Goal: Information Seeking & Learning: Learn about a topic

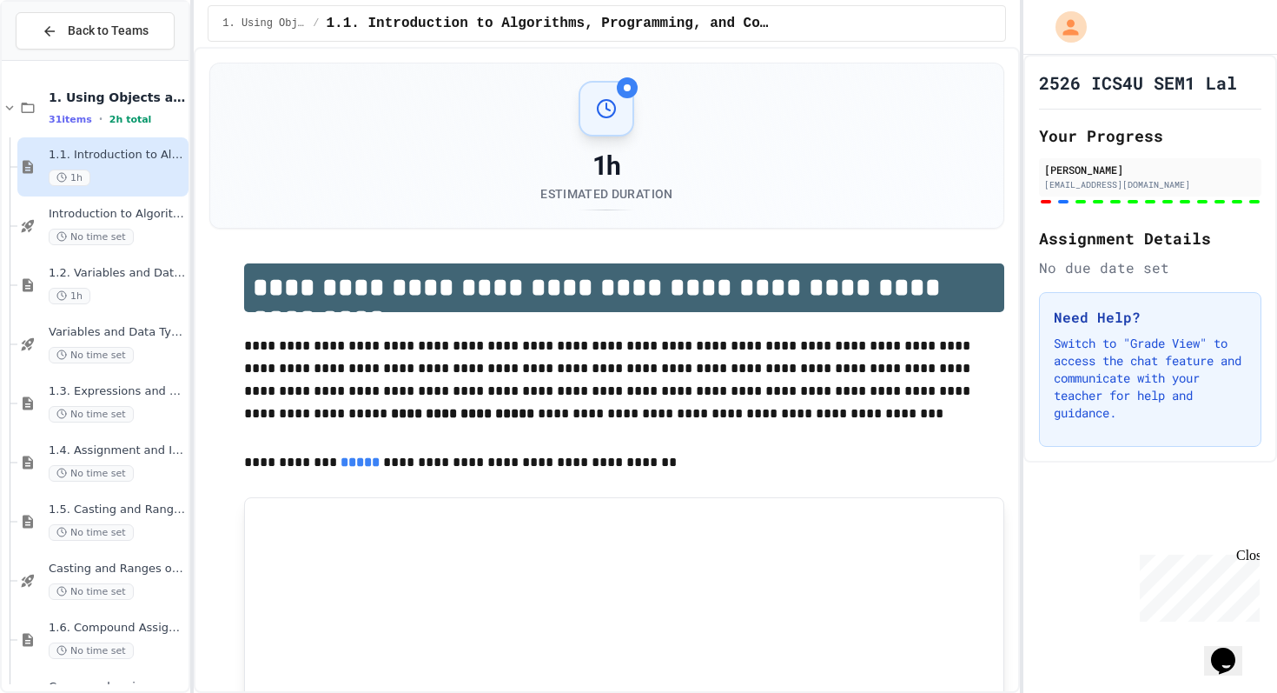
scroll to position [5785, 0]
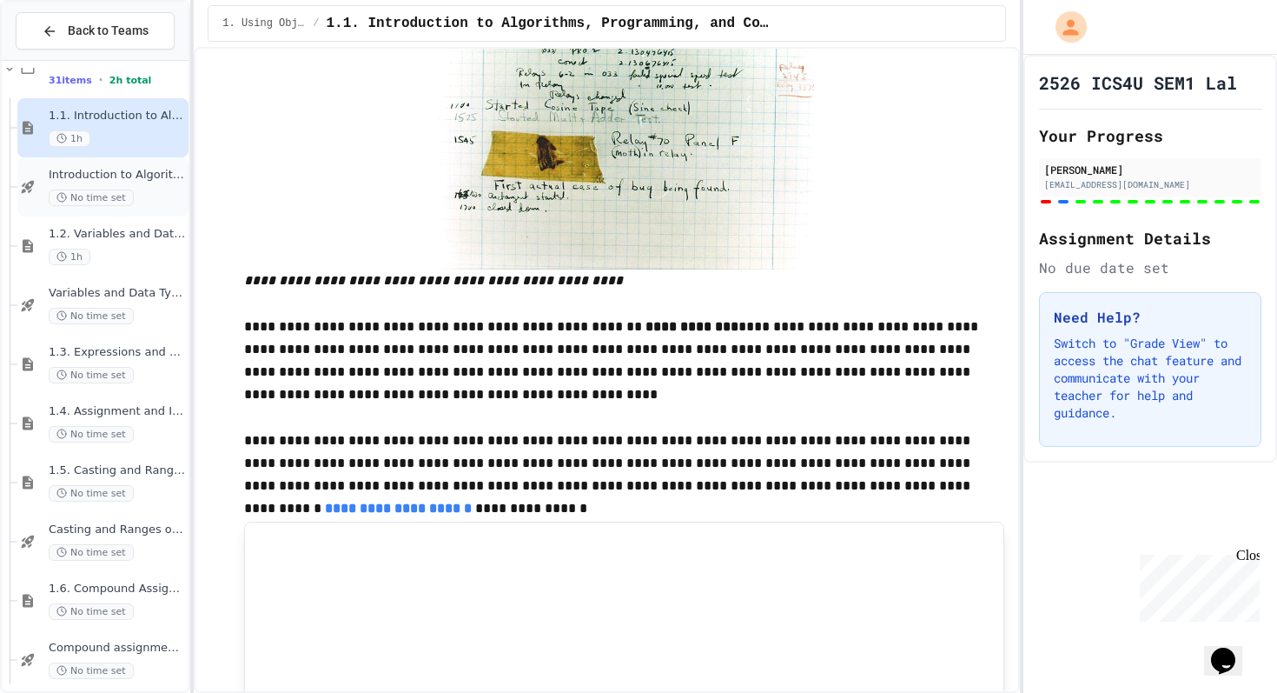
click at [149, 184] on div "Introduction to Algorithms, Programming, and Compilers No time set" at bounding box center [117, 187] width 136 height 38
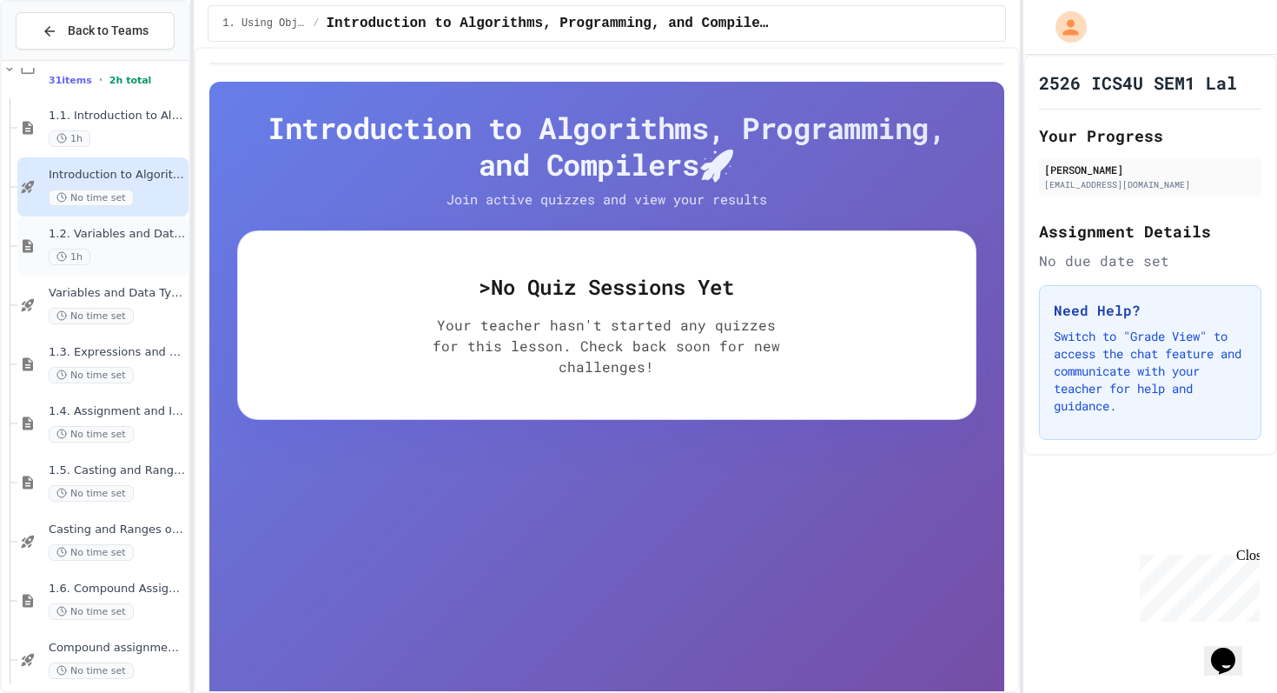
click at [149, 238] on span "1.2. Variables and Data Types" at bounding box center [117, 234] width 136 height 15
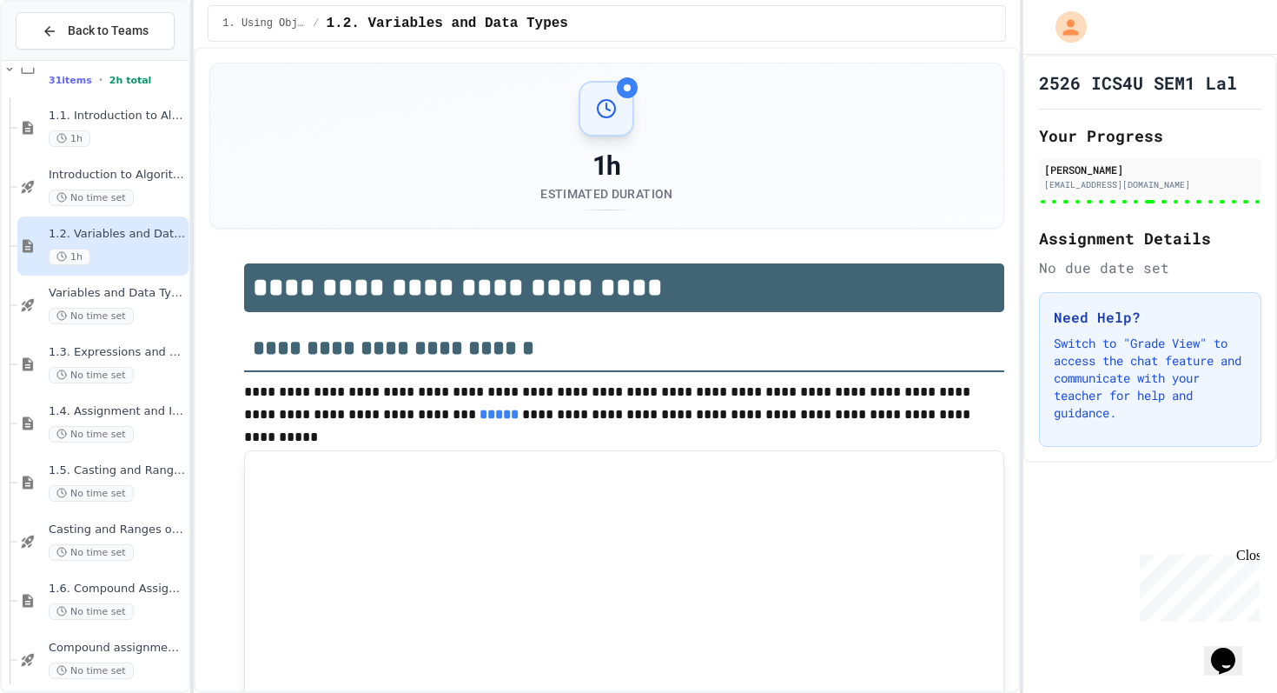
type input "***"
type input "*"
type input "******"
type input "***"
type input "********"
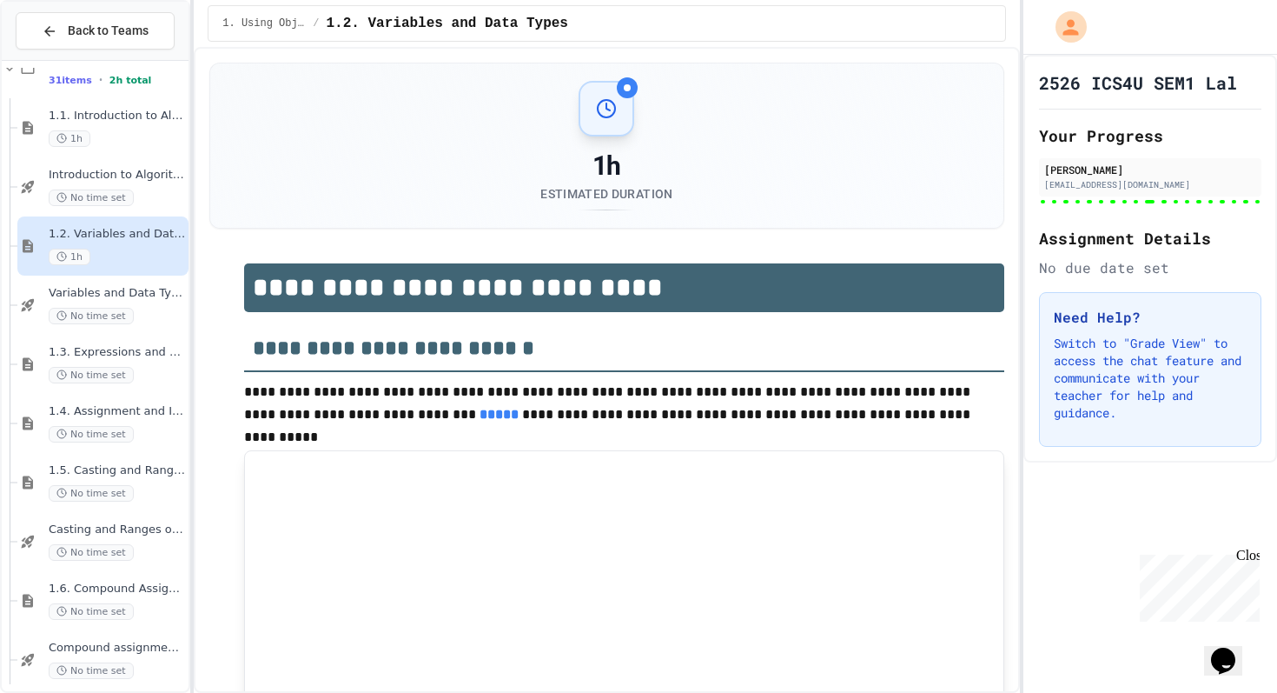
type input "********"
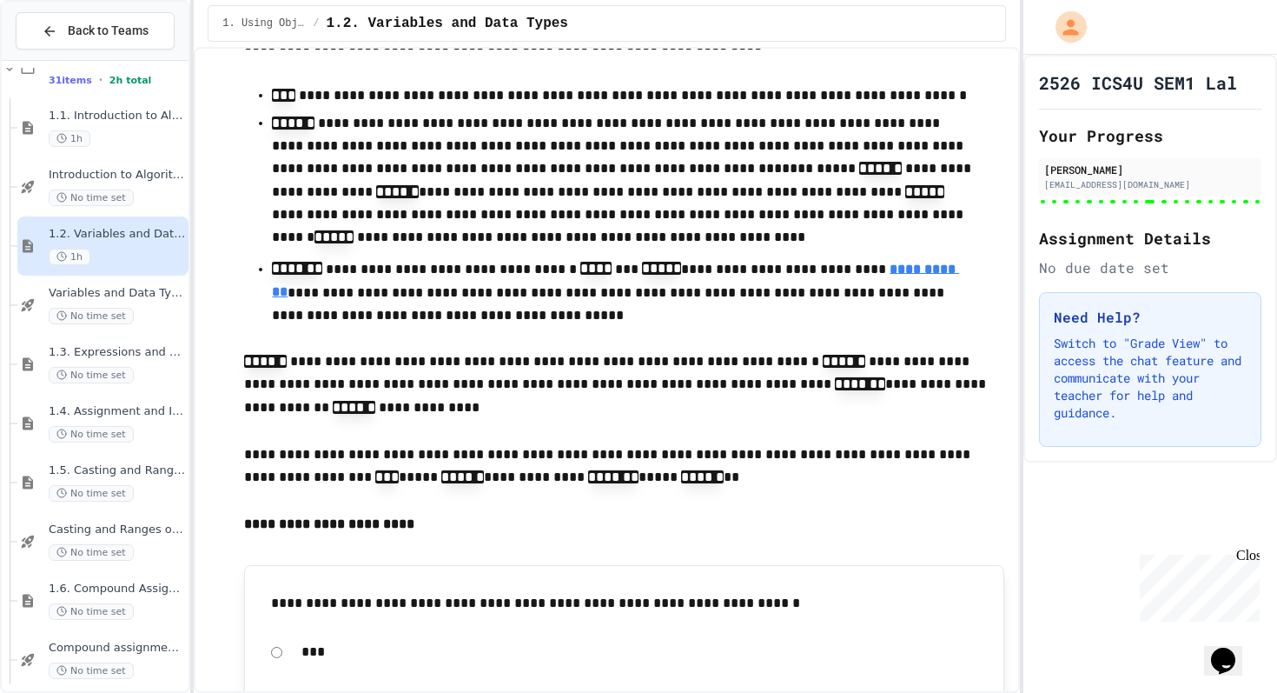
scroll to position [1413, 0]
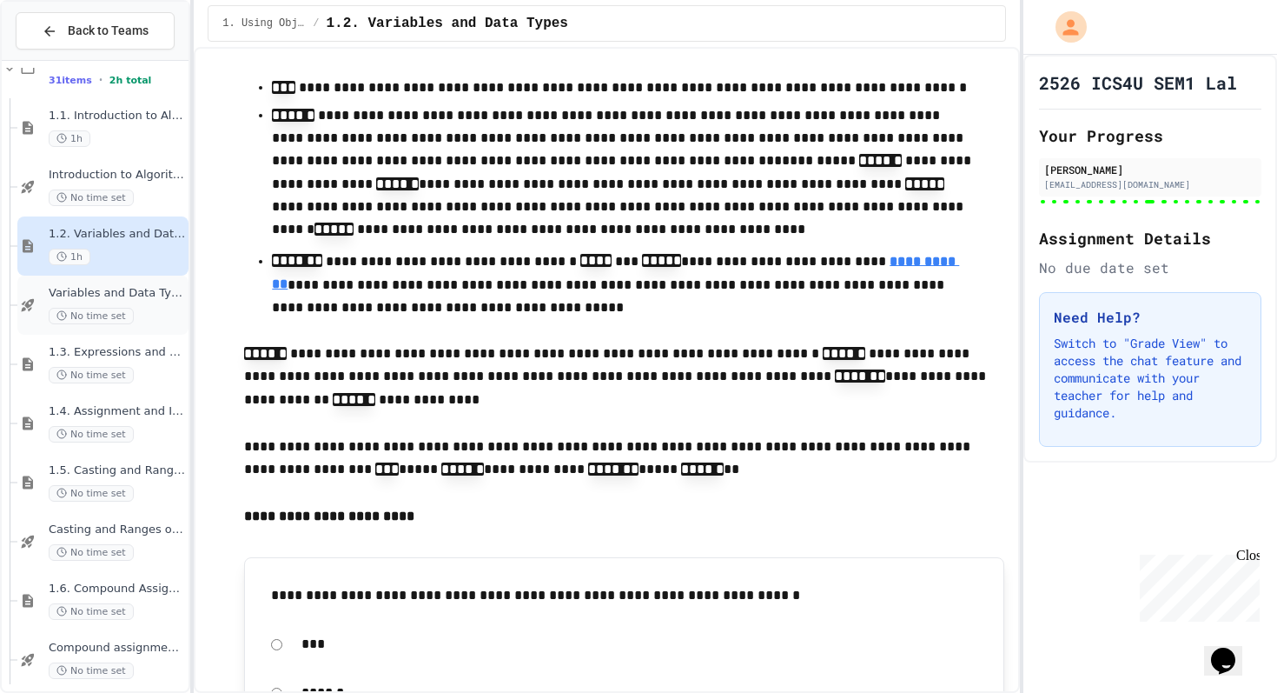
click at [127, 306] on div "Variables and Data Types - Quiz No time set" at bounding box center [117, 305] width 136 height 38
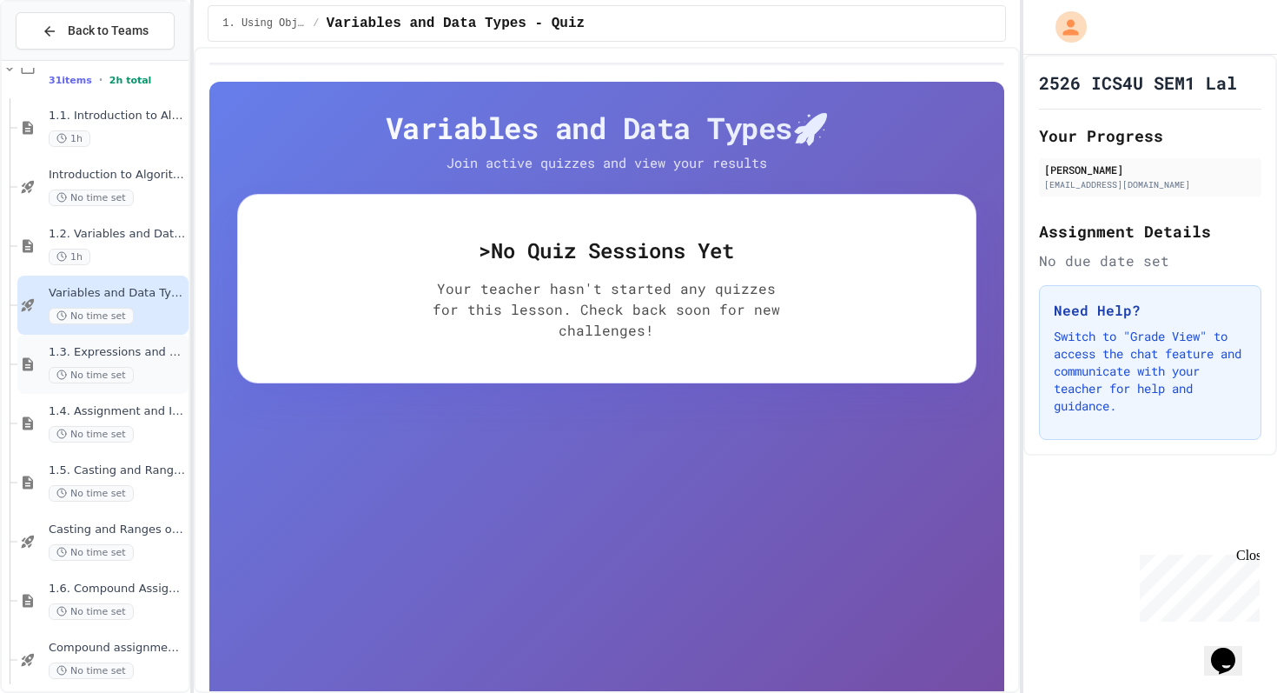
click at [144, 356] on span "1.3. Expressions and Output [New]" at bounding box center [117, 352] width 136 height 15
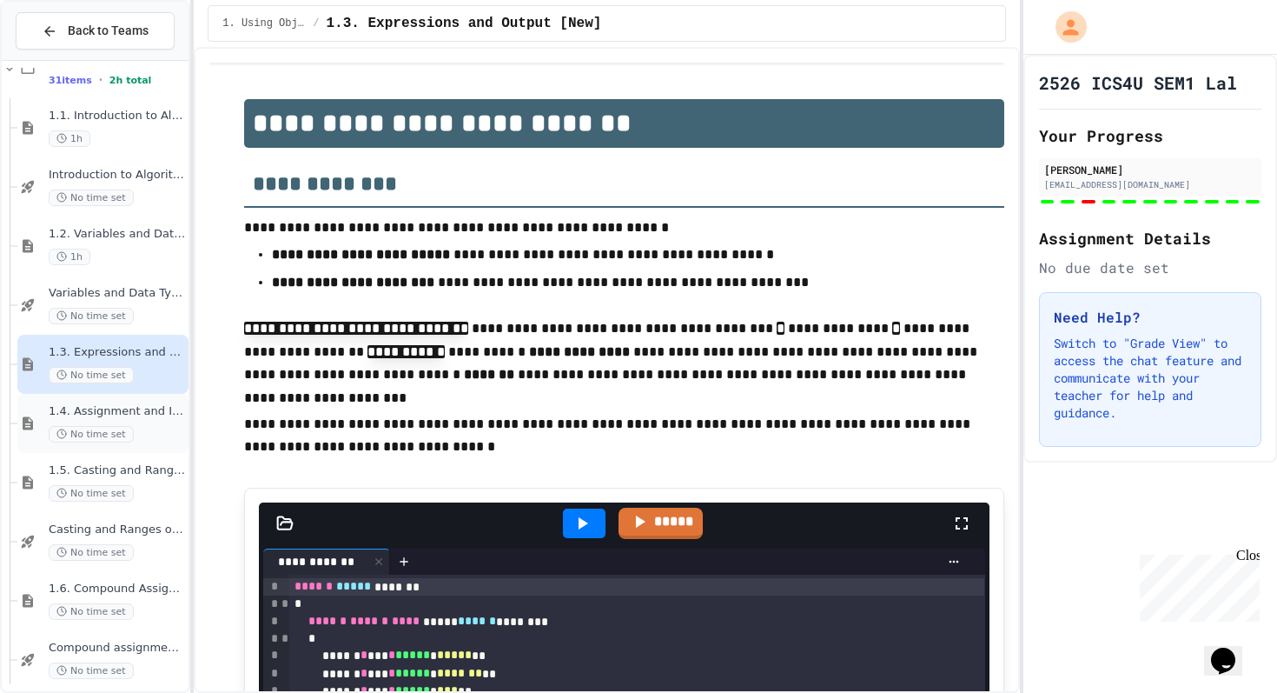
click at [140, 412] on span "1.4. Assignment and Input" at bounding box center [117, 411] width 136 height 15
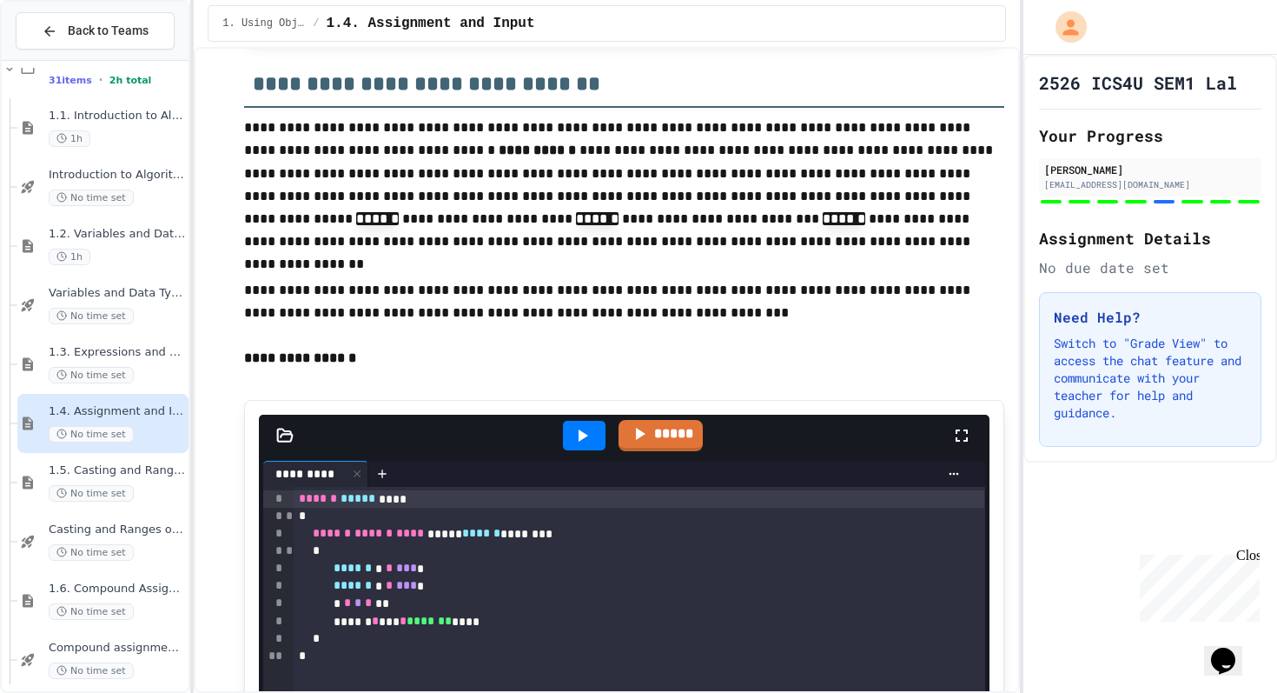
scroll to position [3107, 0]
click at [158, 480] on div "1.5. Casting and Ranges of Values No time set" at bounding box center [117, 482] width 136 height 38
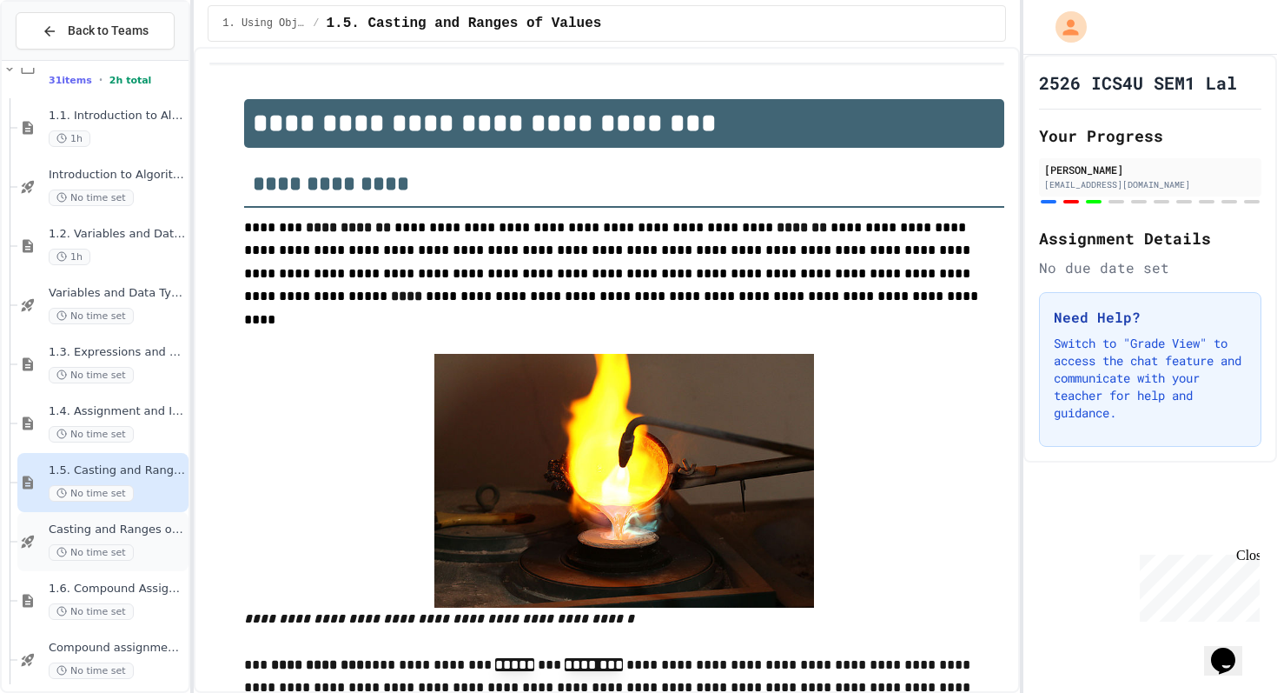
click at [152, 540] on div "Casting and Ranges of variables - Quiz No time set" at bounding box center [117, 541] width 136 height 38
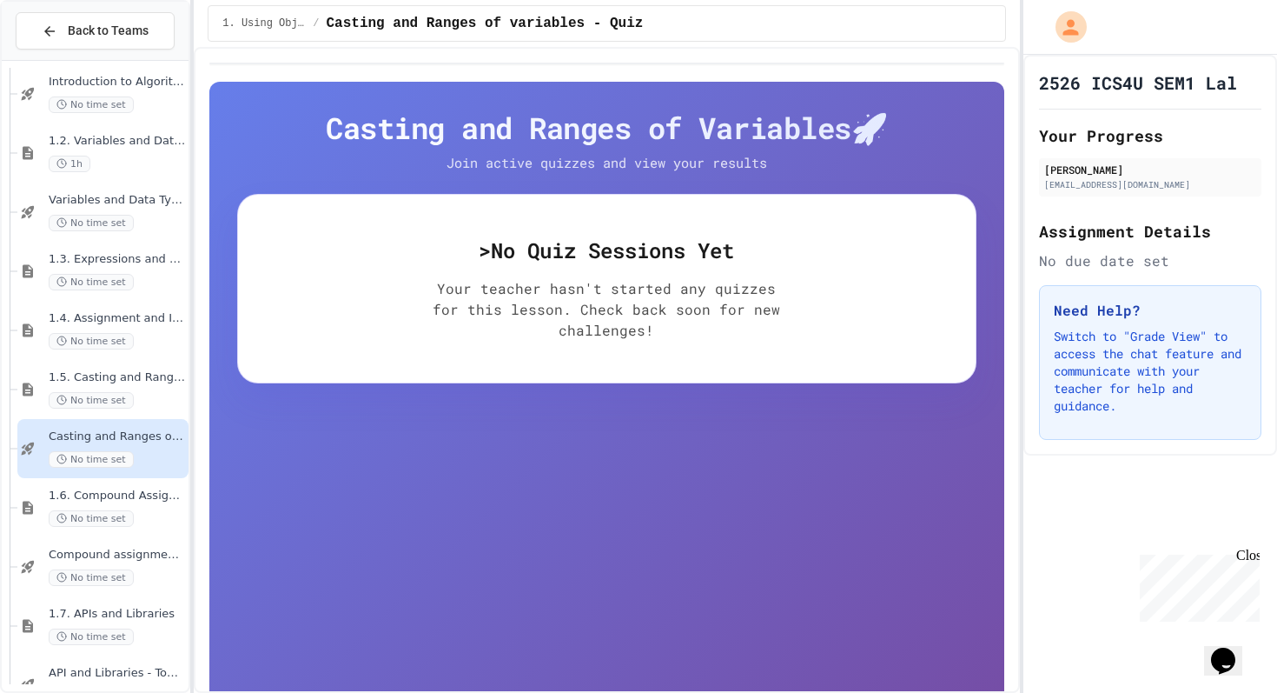
scroll to position [150, 0]
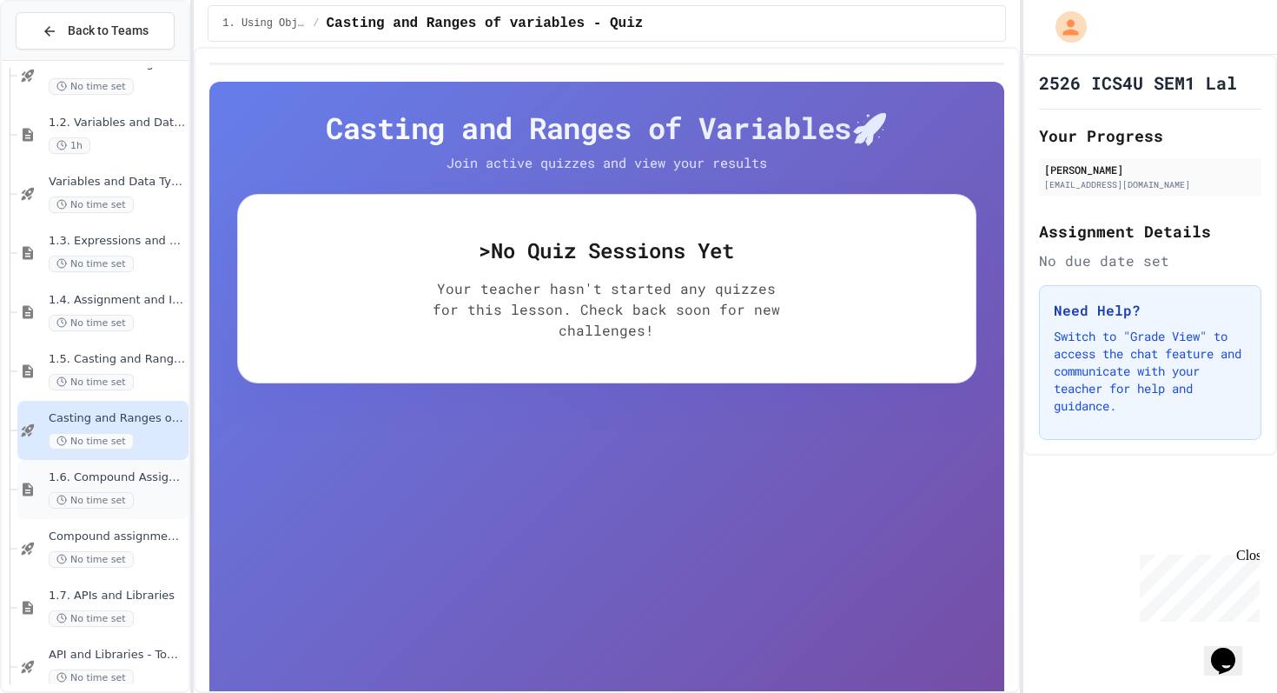
click at [143, 488] on div "1.6. Compound Assignment Operators No time set" at bounding box center [117, 489] width 136 height 38
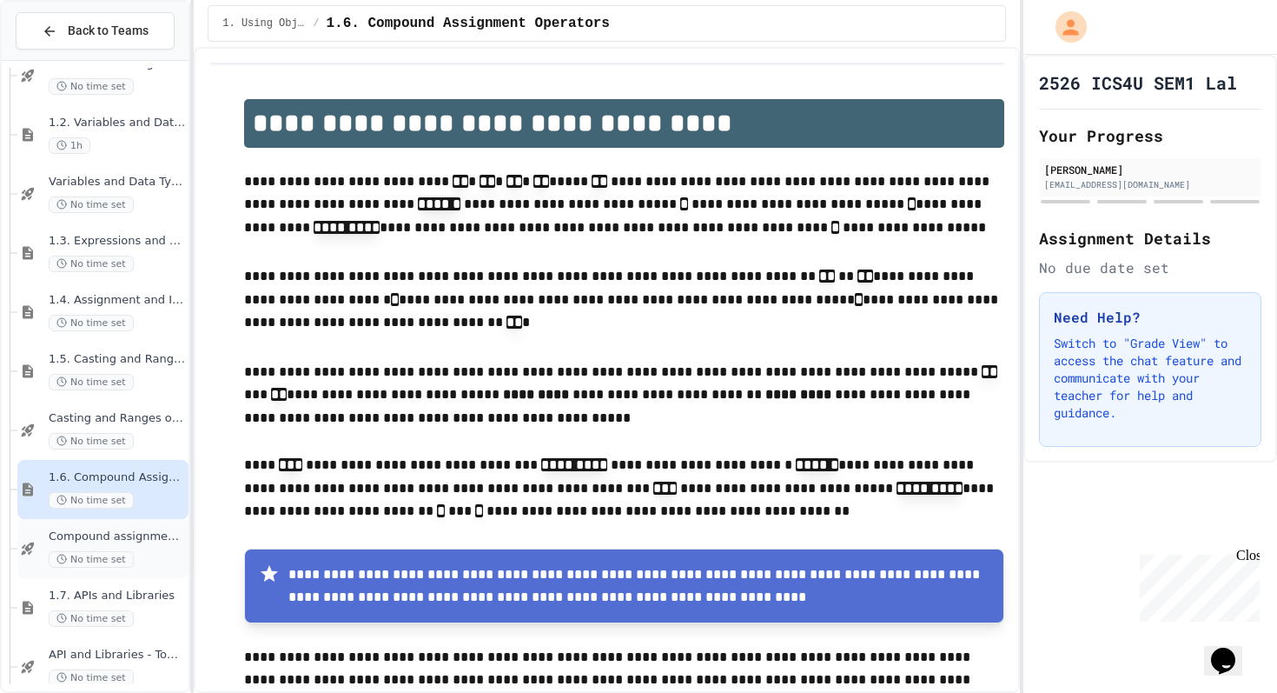
click at [137, 542] on span "Compound assignment operators - Quiz" at bounding box center [117, 536] width 136 height 15
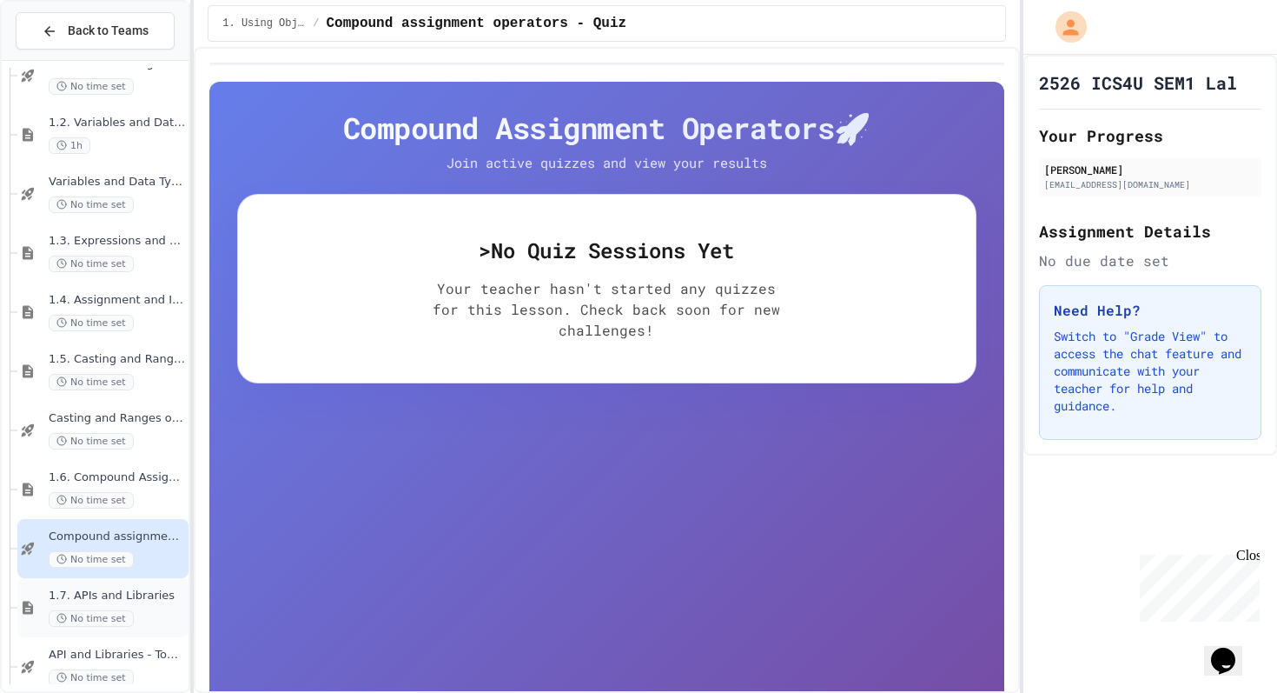
click at [135, 602] on span "1.7. APIs and Libraries" at bounding box center [117, 595] width 136 height 15
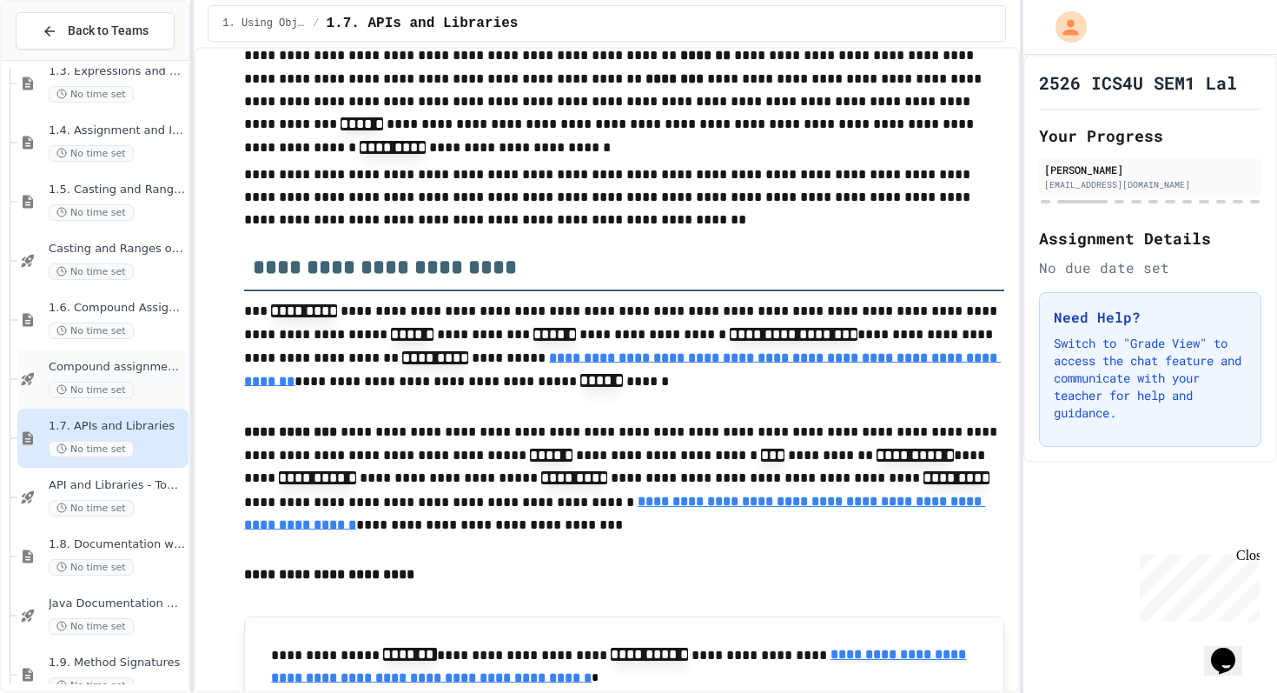
scroll to position [351, 0]
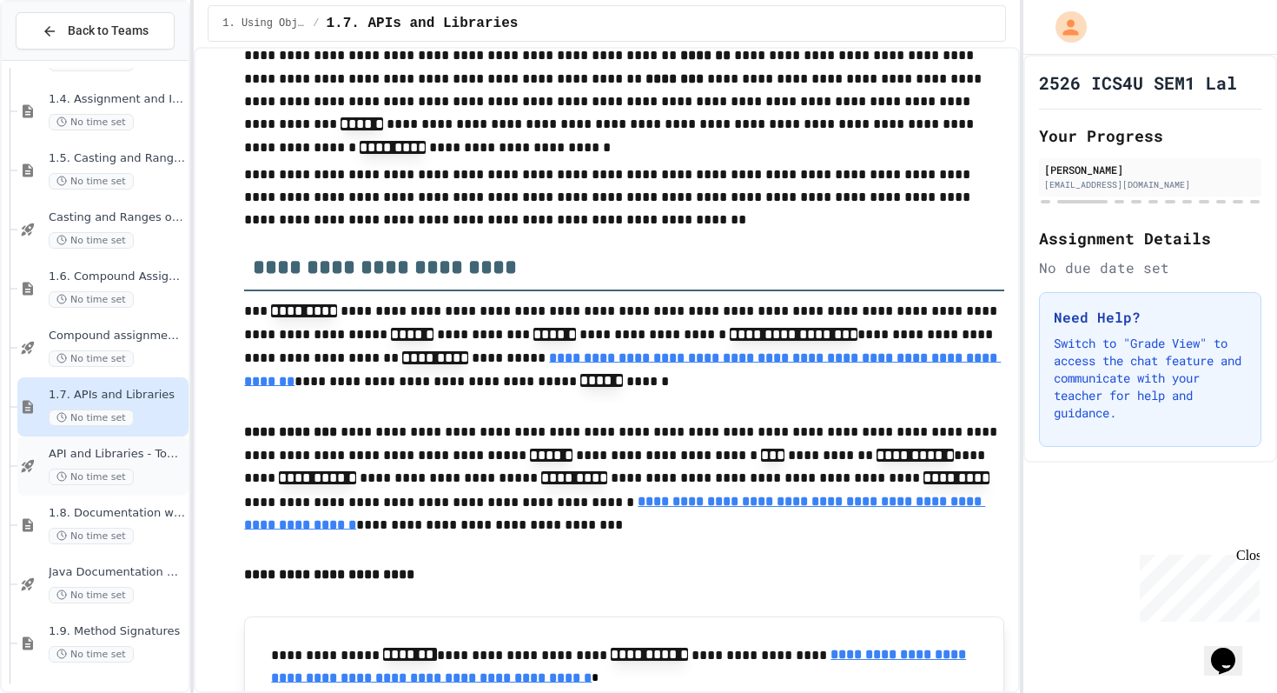
click at [150, 467] on div "API and Libraries - Topic 1.7 No time set" at bounding box center [117, 466] width 136 height 38
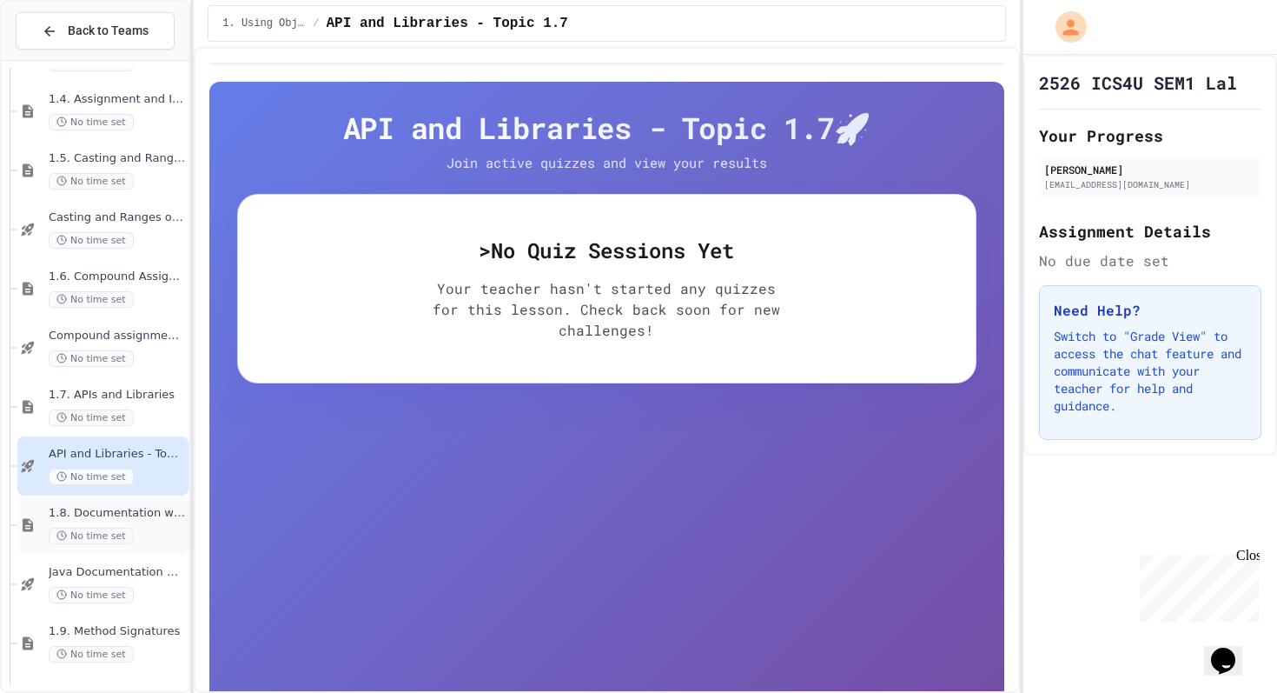
click at [150, 531] on div "No time set" at bounding box center [117, 535] width 136 height 17
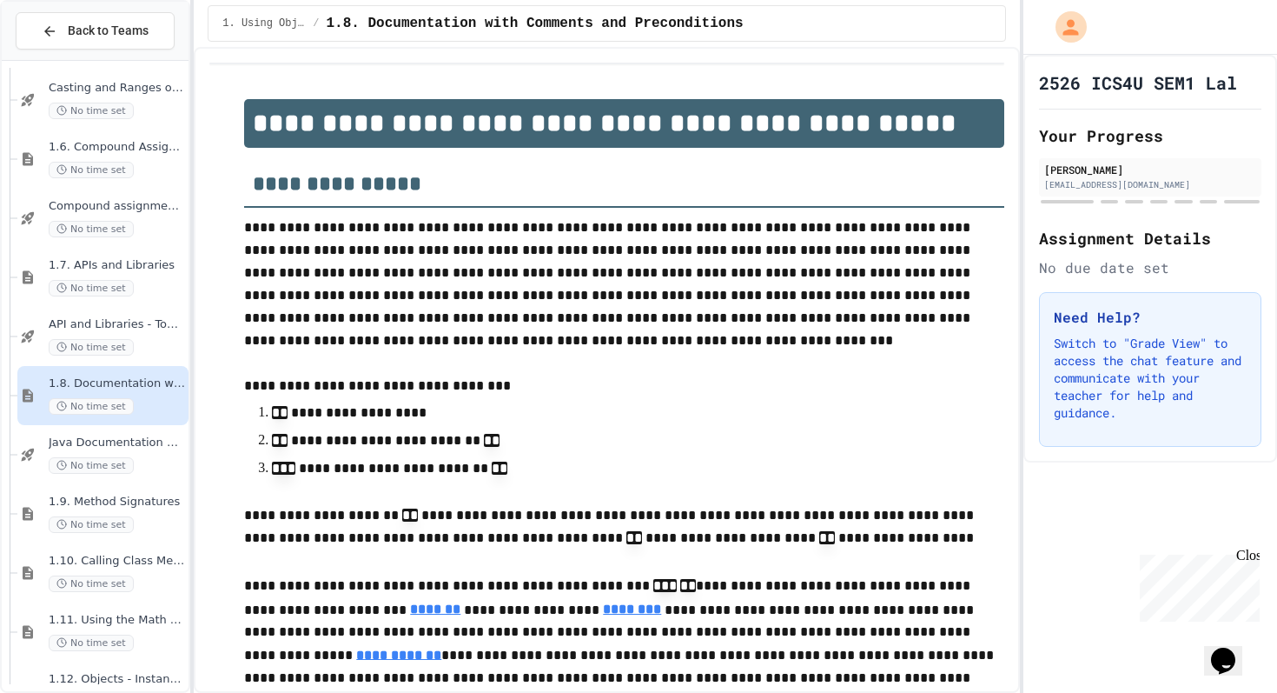
scroll to position [474, 0]
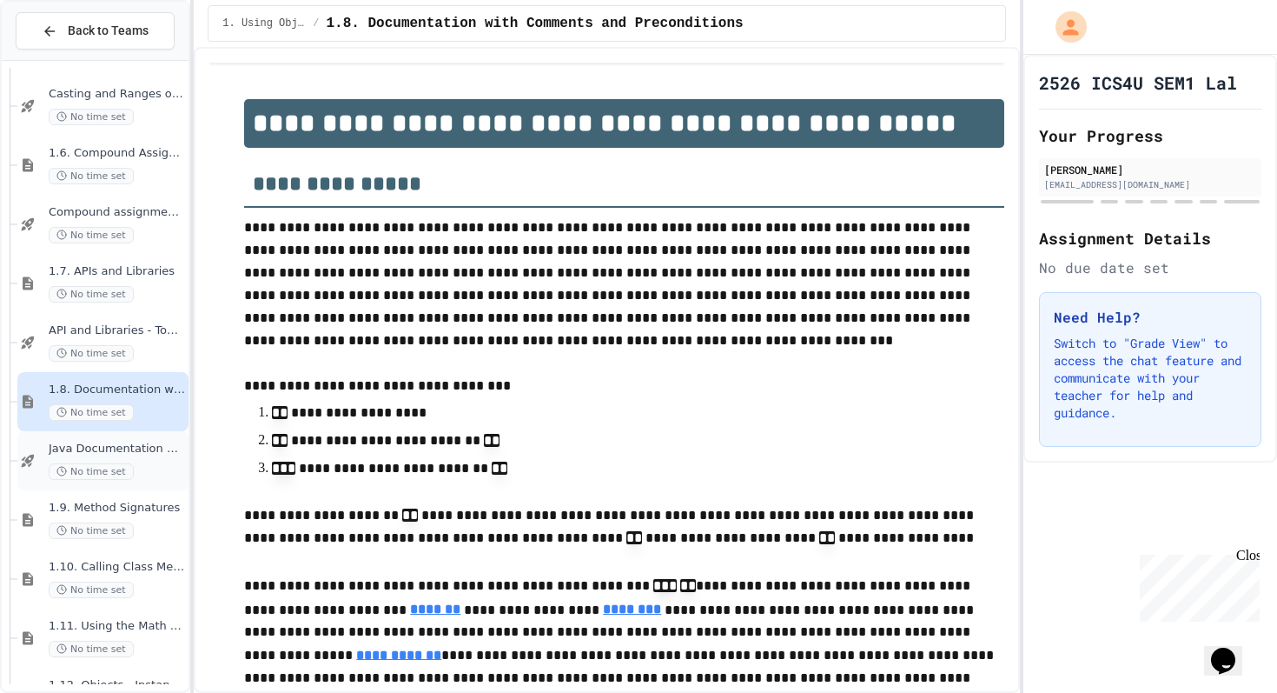
click at [151, 463] on div "No time set" at bounding box center [117, 471] width 136 height 17
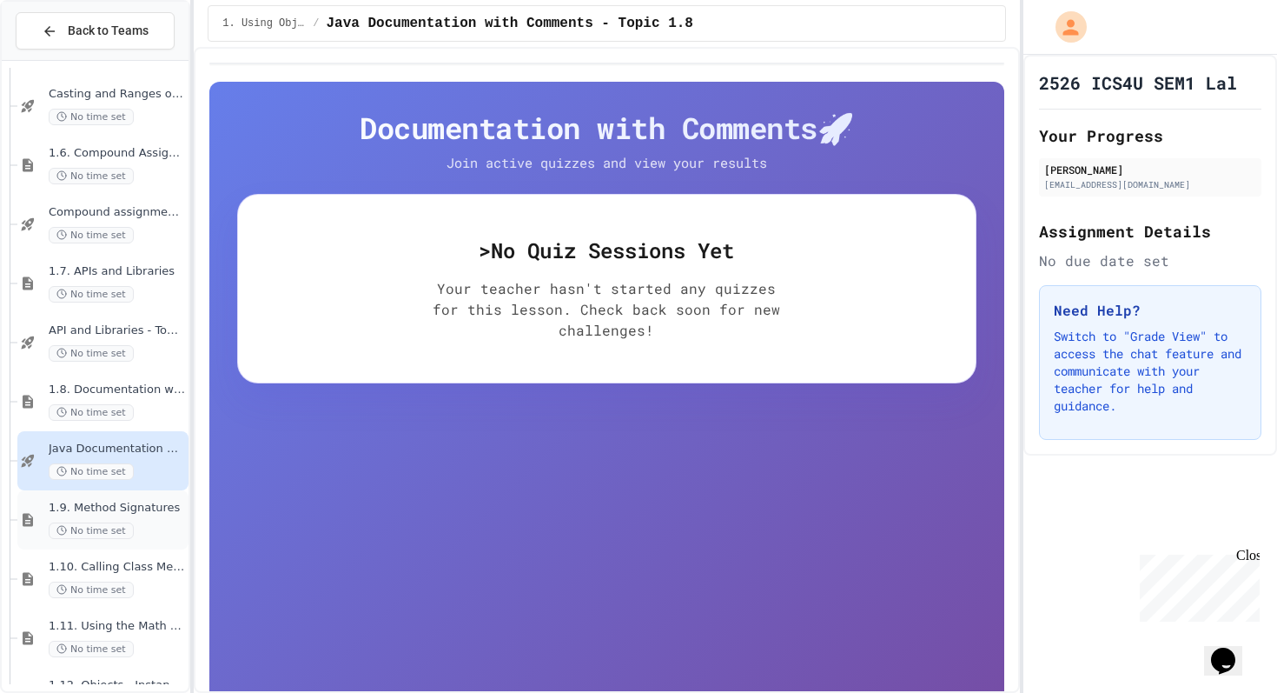
click at [151, 500] on div "1.9. Method Signatures No time set" at bounding box center [102, 519] width 171 height 59
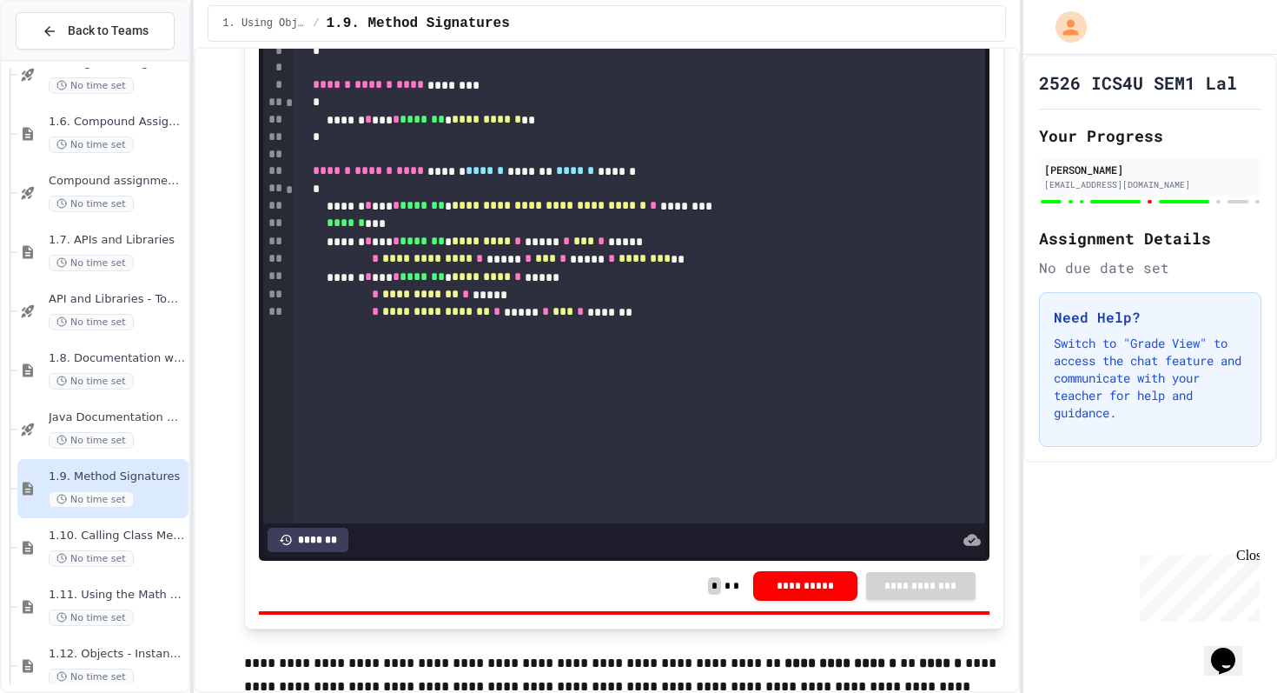
scroll to position [7723, 0]
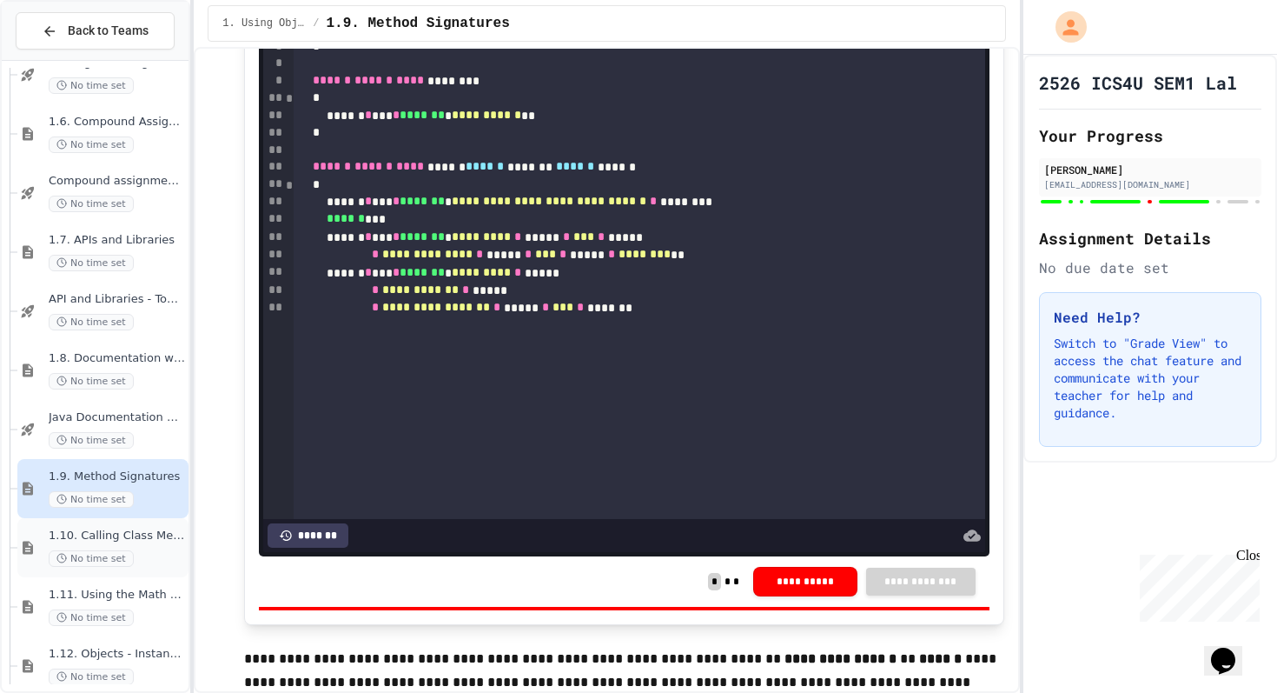
click at [138, 543] on div "1.10. Calling Class Methods No time set" at bounding box center [117, 547] width 136 height 38
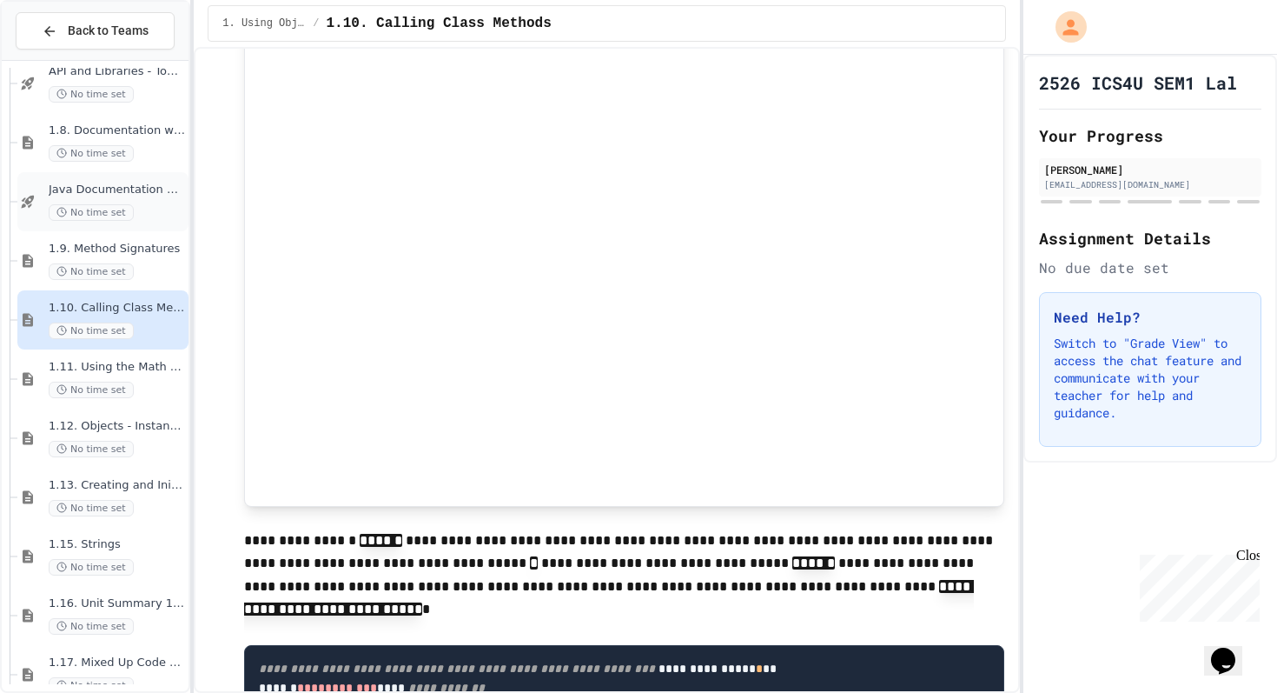
scroll to position [734, 0]
click at [157, 486] on span "1.13. Creating and Initializing Objects: Constructors" at bounding box center [117, 484] width 136 height 15
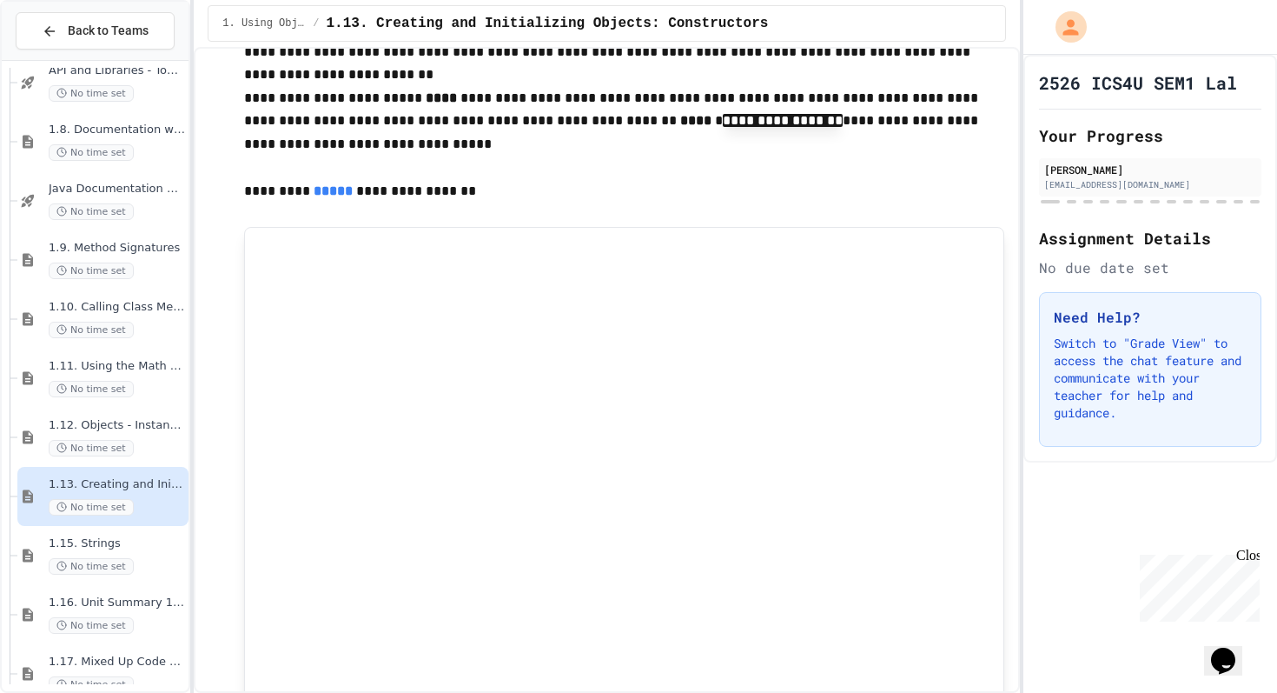
scroll to position [3709, 0]
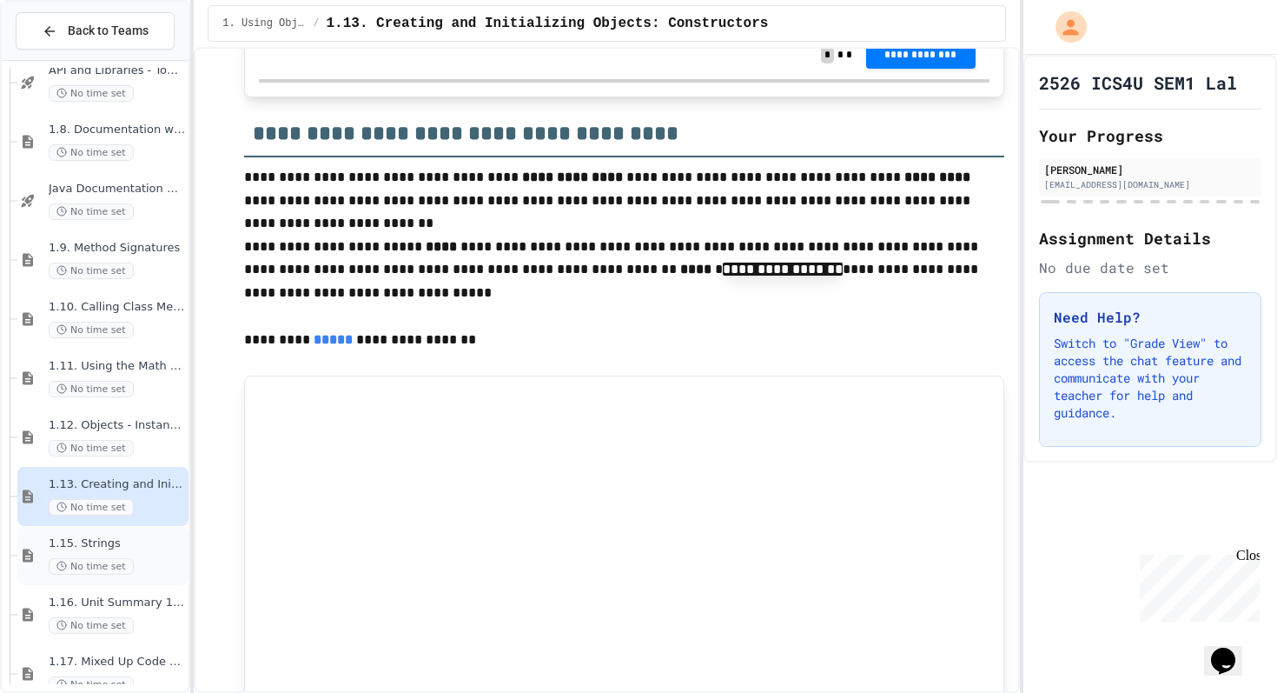
click at [138, 568] on div "No time set" at bounding box center [117, 566] width 136 height 17
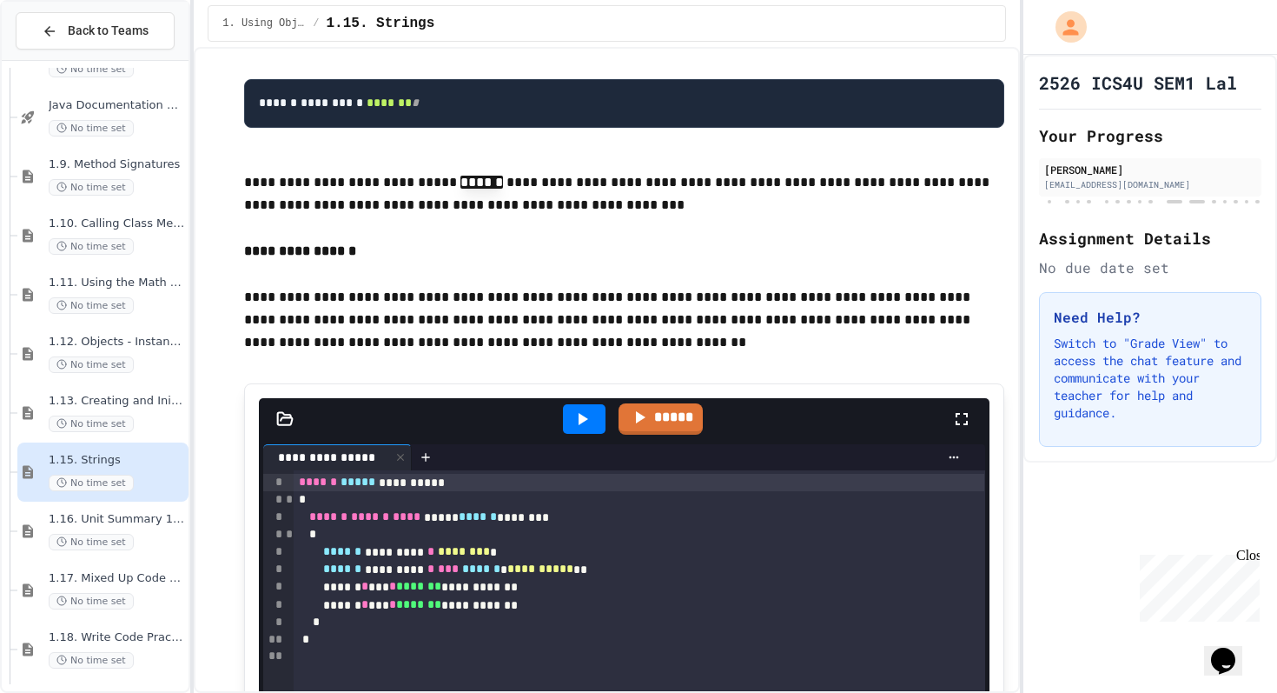
scroll to position [856, 0]
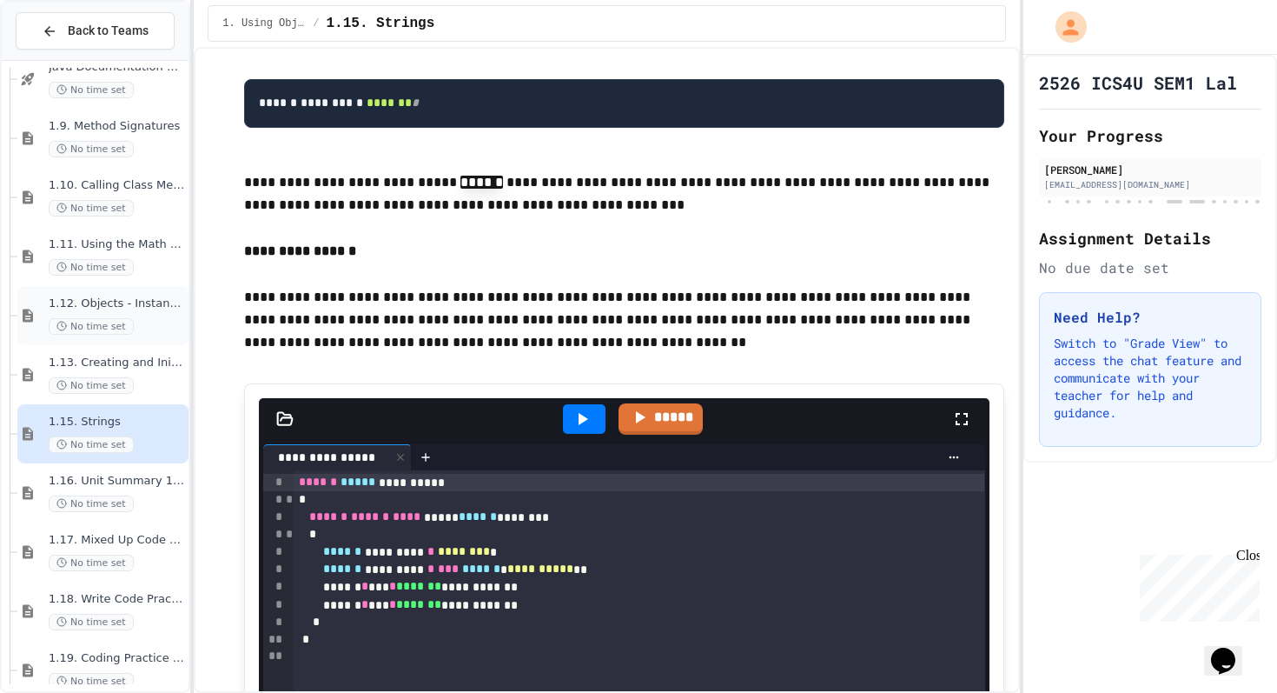
click at [136, 320] on div "No time set" at bounding box center [117, 326] width 136 height 17
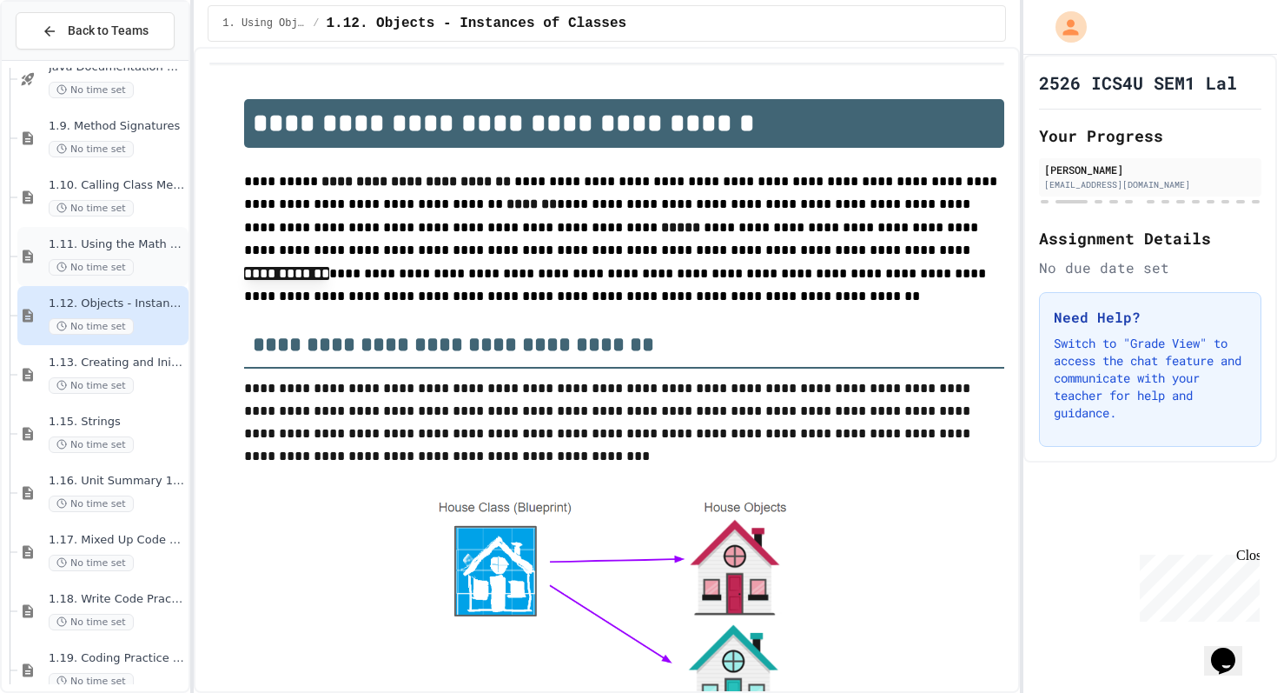
click at [138, 261] on div "No time set" at bounding box center [117, 267] width 136 height 17
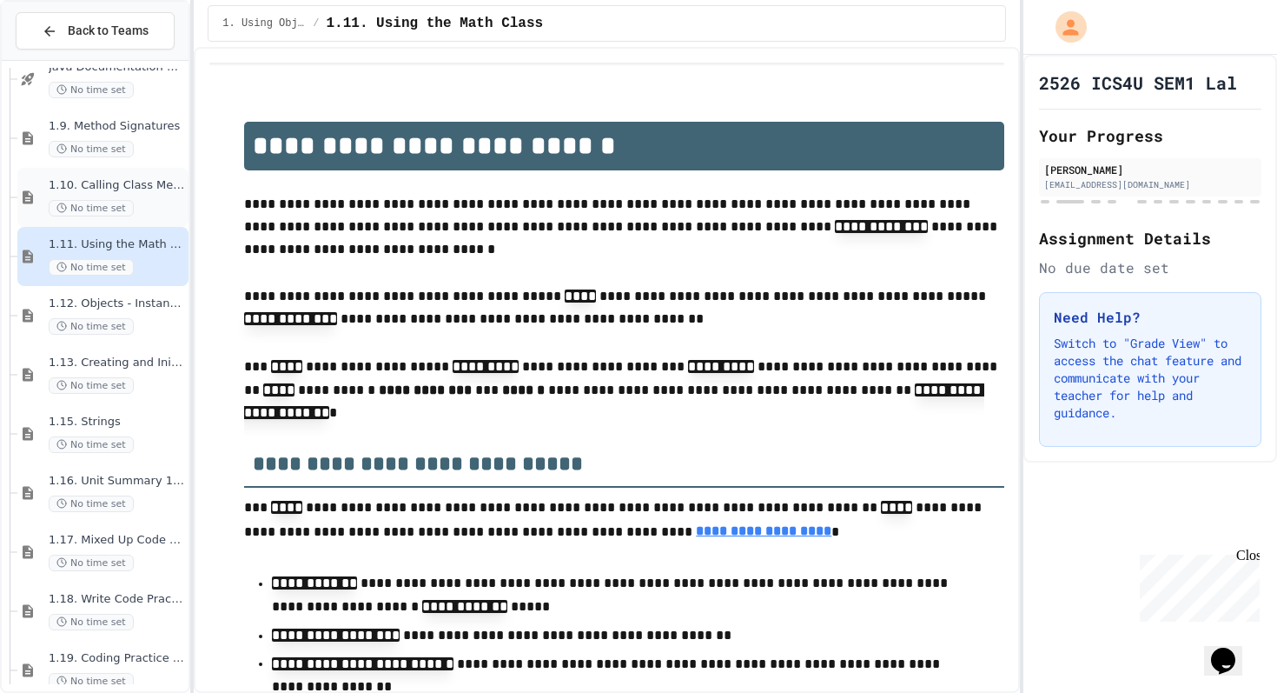
click at [152, 202] on div "No time set" at bounding box center [117, 208] width 136 height 17
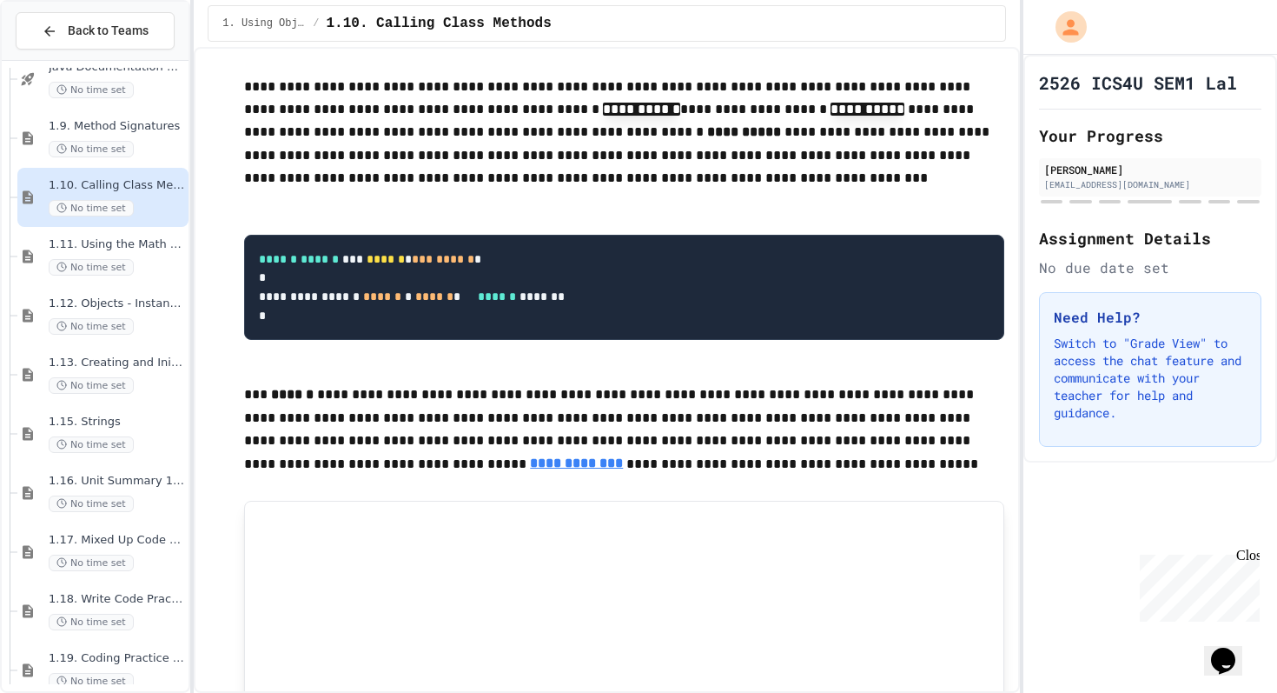
scroll to position [1156, 0]
